Goal: Transaction & Acquisition: Book appointment/travel/reservation

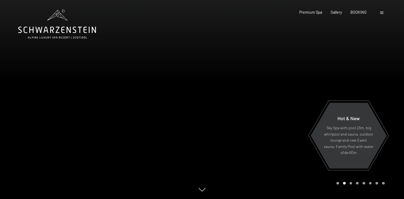
click at [361, 14] on div "BOOKING" at bounding box center [358, 12] width 16 height 5
click at [361, 12] on span "BOOKING" at bounding box center [358, 11] width 16 height 5
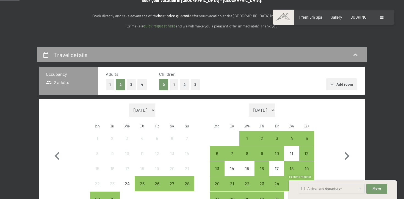
scroll to position [99, 0]
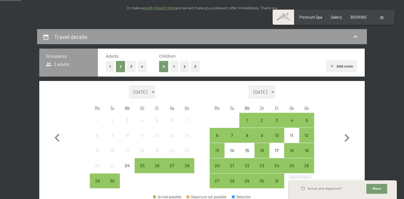
click at [184, 66] on button "2" at bounding box center [184, 66] width 9 height 11
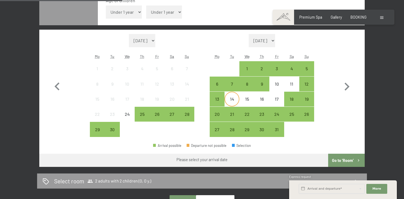
scroll to position [178, 0]
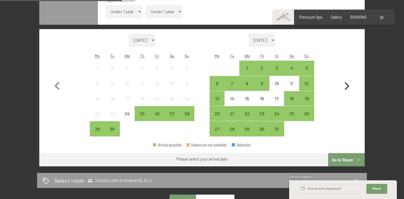
click at [347, 88] on icon "button" at bounding box center [346, 86] width 5 height 8
select select "[DATE]"
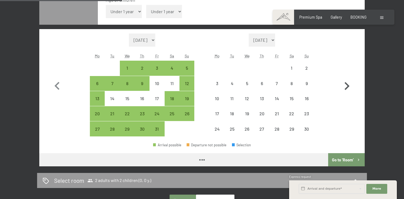
click at [347, 88] on icon "button" at bounding box center [346, 86] width 5 height 8
select select "[DATE]"
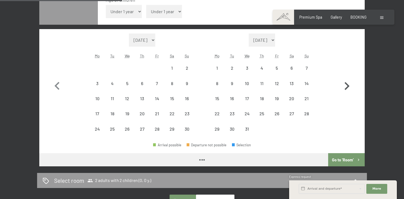
select select "[DATE]"
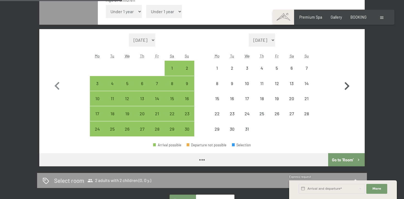
select select "2025-11-01"
select select "2025-12-01"
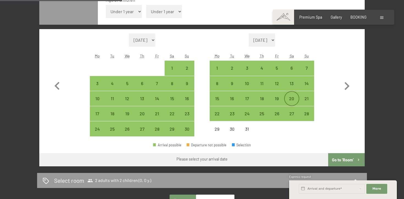
click at [294, 101] on div "20" at bounding box center [291, 103] width 14 height 14
select select "2025-11-01"
select select "2025-12-01"
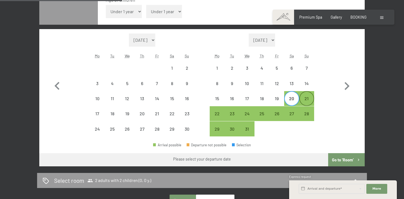
click at [306, 99] on div "21" at bounding box center [307, 103] width 14 height 14
select select "2025-11-01"
select select "2025-12-01"
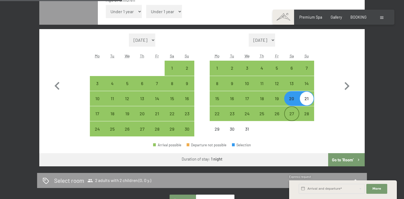
click at [295, 113] on div "27" at bounding box center [291, 118] width 14 height 14
select select "2025-11-01"
select select "2025-12-01"
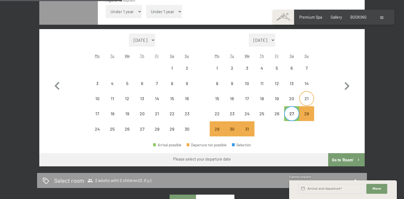
click at [303, 101] on div "21" at bounding box center [307, 103] width 14 height 14
select select "2025-11-01"
select select "2025-12-01"
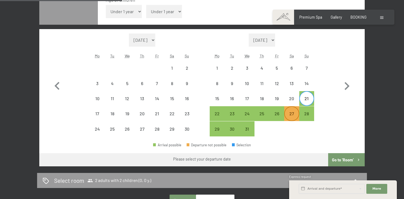
click at [290, 114] on div "27" at bounding box center [291, 118] width 14 height 14
select select "2025-11-01"
select select "2025-12-01"
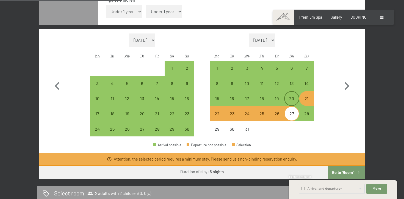
click at [290, 98] on div "20" at bounding box center [291, 103] width 14 height 14
select select "2025-11-01"
select select "2025-12-01"
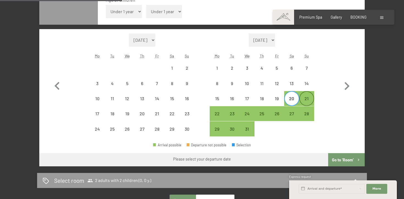
click at [304, 100] on div "21" at bounding box center [307, 103] width 14 height 14
select select "2025-11-01"
select select "2025-12-01"
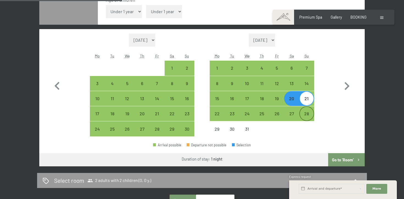
click at [304, 114] on div "28" at bounding box center [307, 118] width 14 height 14
select select "2025-11-01"
select select "2025-12-01"
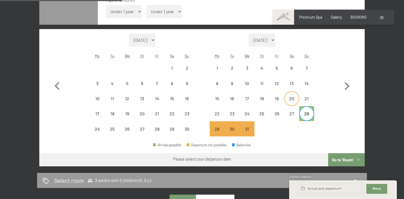
click at [291, 101] on div "20" at bounding box center [291, 103] width 14 height 14
select select "2025-11-01"
select select "2025-12-01"
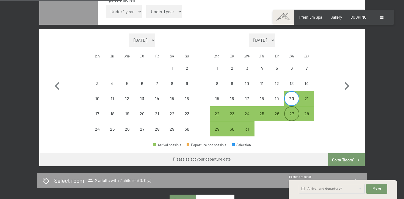
click at [291, 113] on div "27" at bounding box center [291, 118] width 14 height 14
select select "2025-11-01"
select select "2025-12-01"
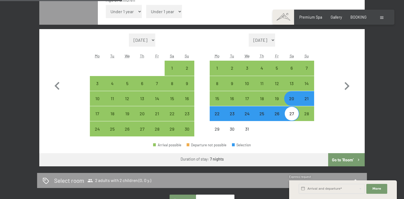
click at [338, 158] on button "Go to ‘Room’" at bounding box center [346, 159] width 37 height 13
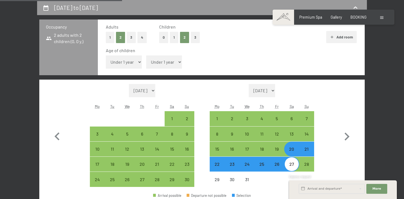
select select "2025-11-01"
select select "2025-12-01"
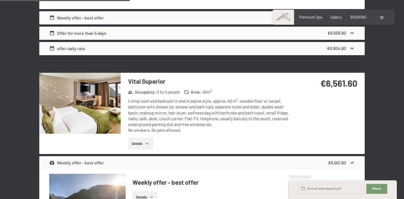
scroll to position [403, 0]
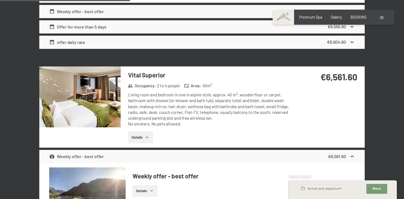
click at [148, 137] on icon "button" at bounding box center [147, 137] width 2 height 1
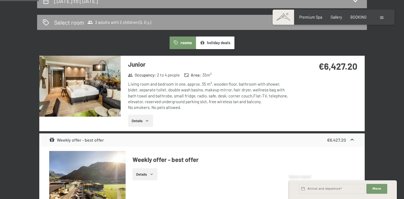
scroll to position [126, 0]
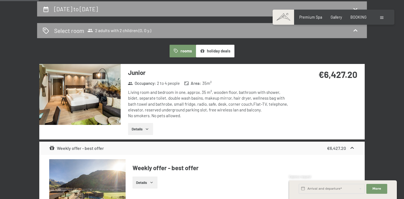
click at [96, 90] on img at bounding box center [79, 94] width 81 height 61
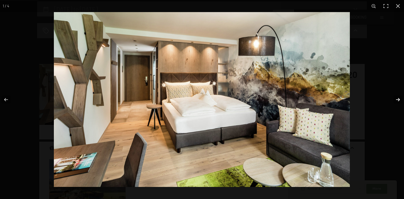
click at [397, 100] on button "button" at bounding box center [393, 99] width 19 height 27
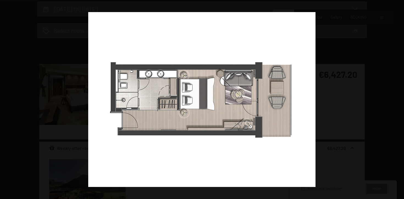
click at [397, 100] on button "button" at bounding box center [393, 99] width 19 height 27
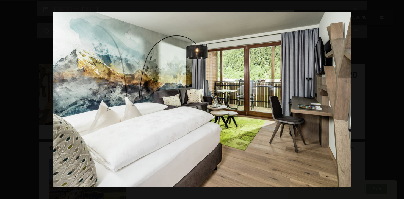
click at [397, 100] on button "button" at bounding box center [393, 99] width 19 height 27
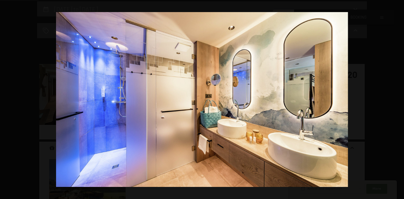
click at [397, 100] on button "button" at bounding box center [393, 99] width 19 height 27
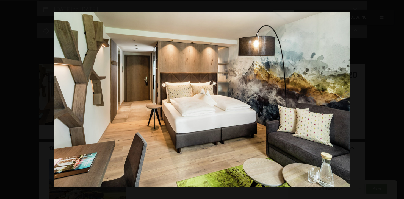
click at [397, 100] on button "button" at bounding box center [393, 99] width 19 height 27
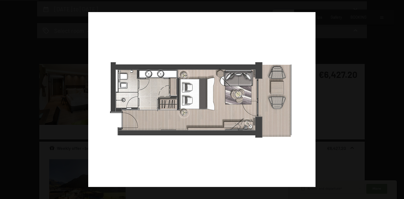
click at [397, 100] on button "button" at bounding box center [393, 99] width 19 height 27
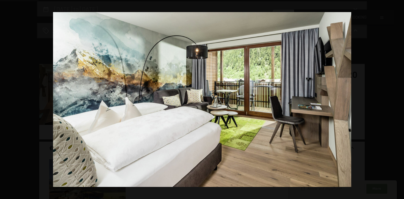
click at [397, 100] on button "button" at bounding box center [393, 99] width 19 height 27
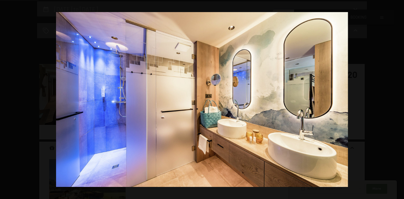
click at [397, 100] on button "button" at bounding box center [393, 99] width 19 height 27
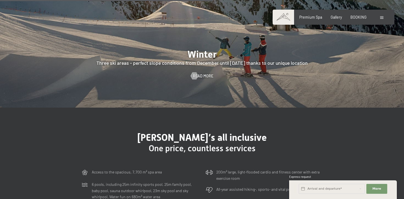
scroll to position [1195, 0]
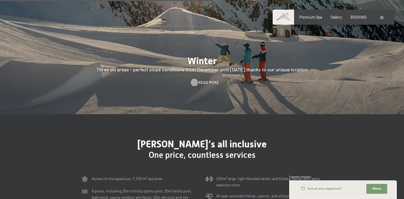
click at [200, 80] on span "Read more" at bounding box center [208, 82] width 20 height 5
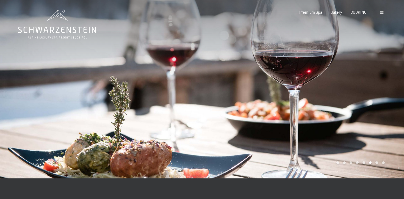
click at [379, 13] on div "Booking Enquiries Premium Spa Gallery BOOKING DE IT EN Vouchers Gallery Enquiri…" at bounding box center [333, 12] width 102 height 5
click at [381, 13] on span at bounding box center [381, 13] width 3 height 2
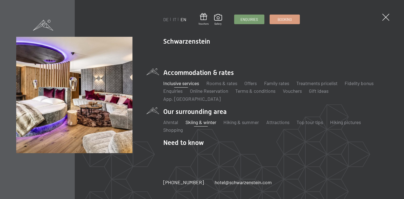
click at [189, 86] on link "Inclusive services" at bounding box center [181, 83] width 36 height 6
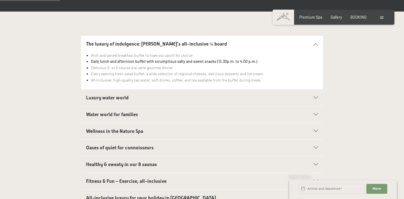
scroll to position [143, 0]
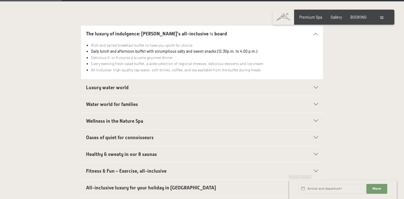
click at [317, 86] on icon at bounding box center [315, 87] width 4 height 2
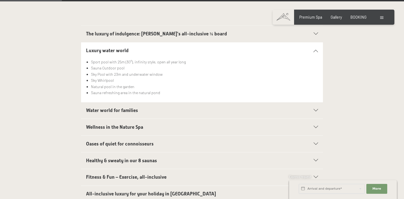
click at [316, 49] on icon at bounding box center [315, 50] width 4 height 2
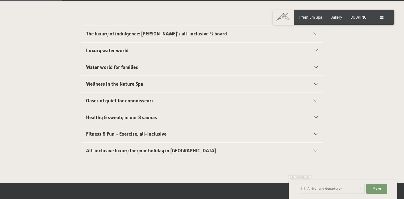
click at [317, 59] on div "Water world for families" at bounding box center [202, 67] width 232 height 16
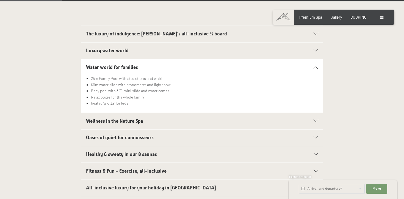
click at [316, 59] on div "Water world for families" at bounding box center [202, 67] width 232 height 16
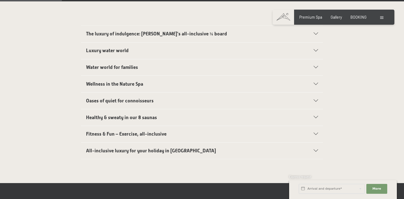
click at [316, 83] on icon at bounding box center [315, 84] width 4 height 2
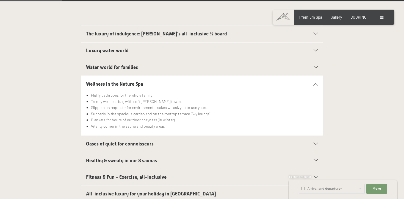
click at [316, 83] on icon at bounding box center [315, 84] width 4 height 2
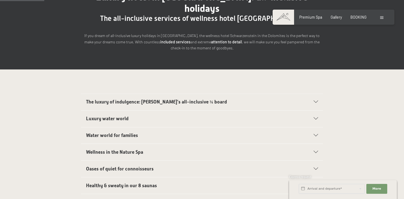
scroll to position [59, 0]
